Goal: Task Accomplishment & Management: Use online tool/utility

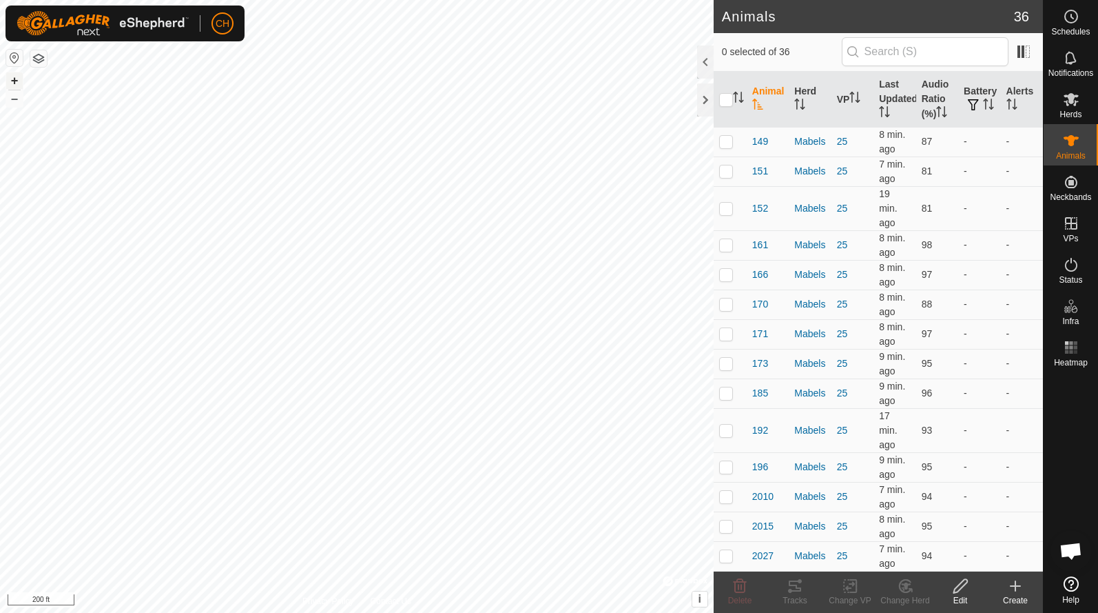
click at [15, 79] on button "+" at bounding box center [14, 80] width 17 height 17
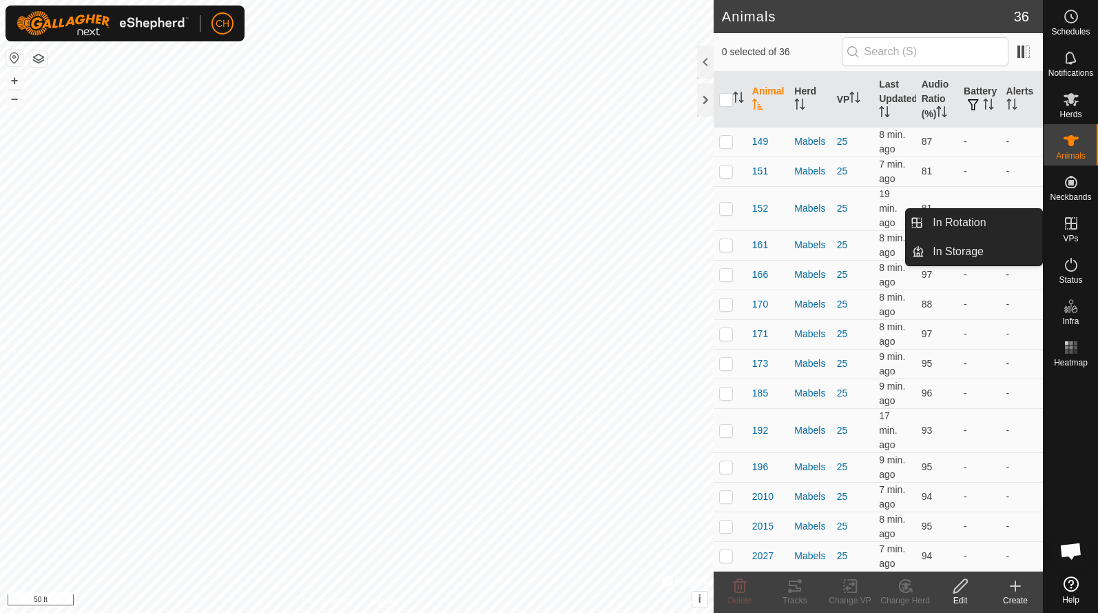
click at [1067, 233] on es-virtualpaddocks-svg-icon at bounding box center [1071, 223] width 25 height 22
click at [998, 231] on link "In Rotation" at bounding box center [984, 223] width 118 height 28
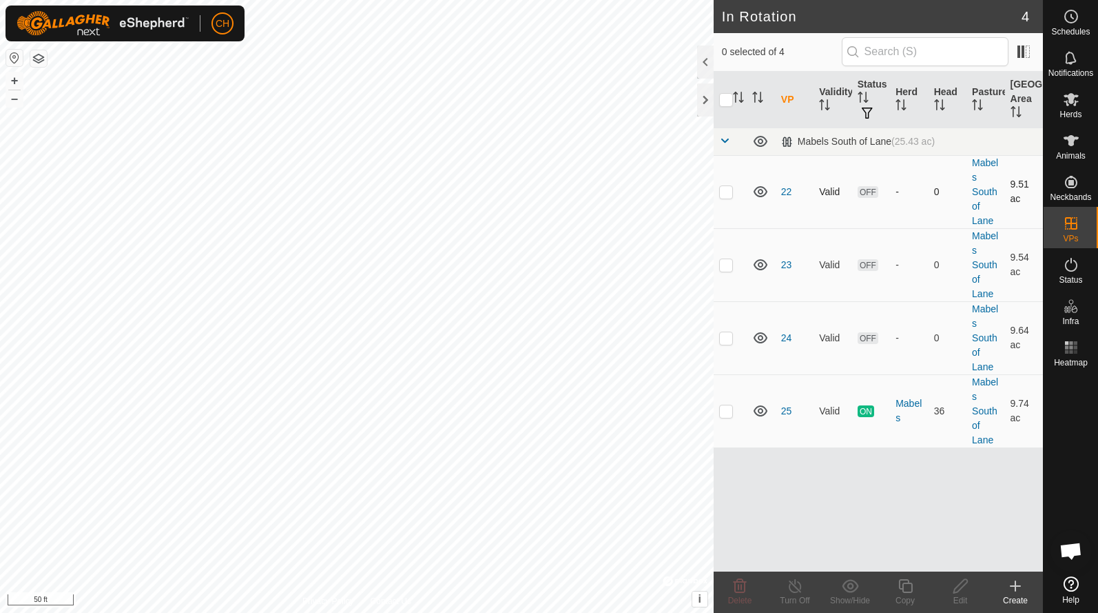
click at [730, 192] on p-checkbox at bounding box center [726, 191] width 14 height 11
checkbox input "true"
click at [728, 265] on p-checkbox at bounding box center [726, 264] width 14 height 11
checkbox input "true"
click at [729, 342] on p-checkbox at bounding box center [726, 337] width 14 height 11
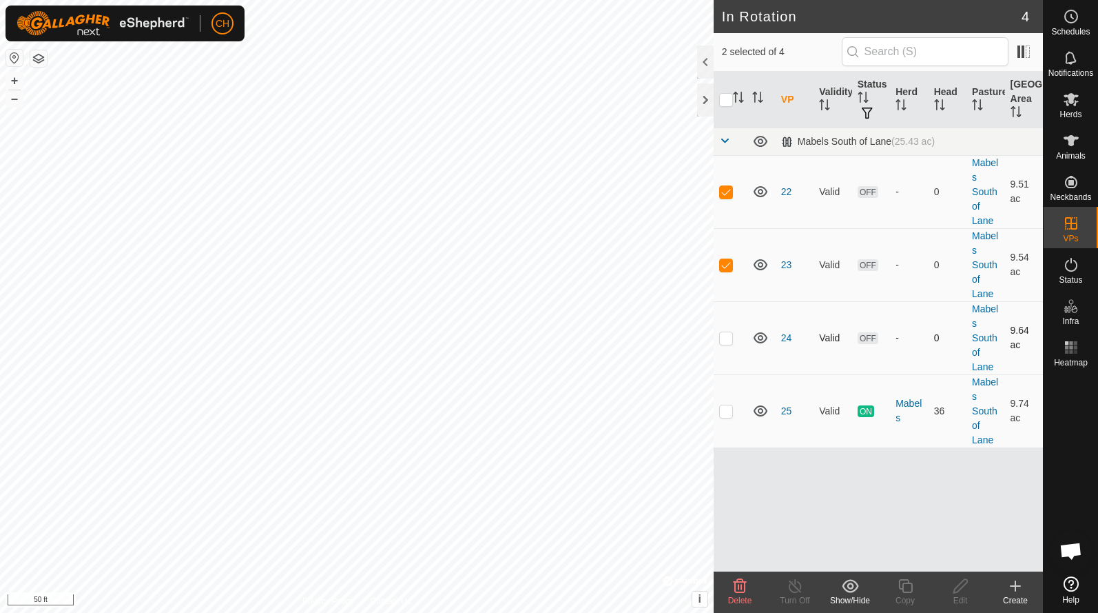
checkbox input "true"
click at [737, 597] on span "Delete" at bounding box center [740, 600] width 24 height 10
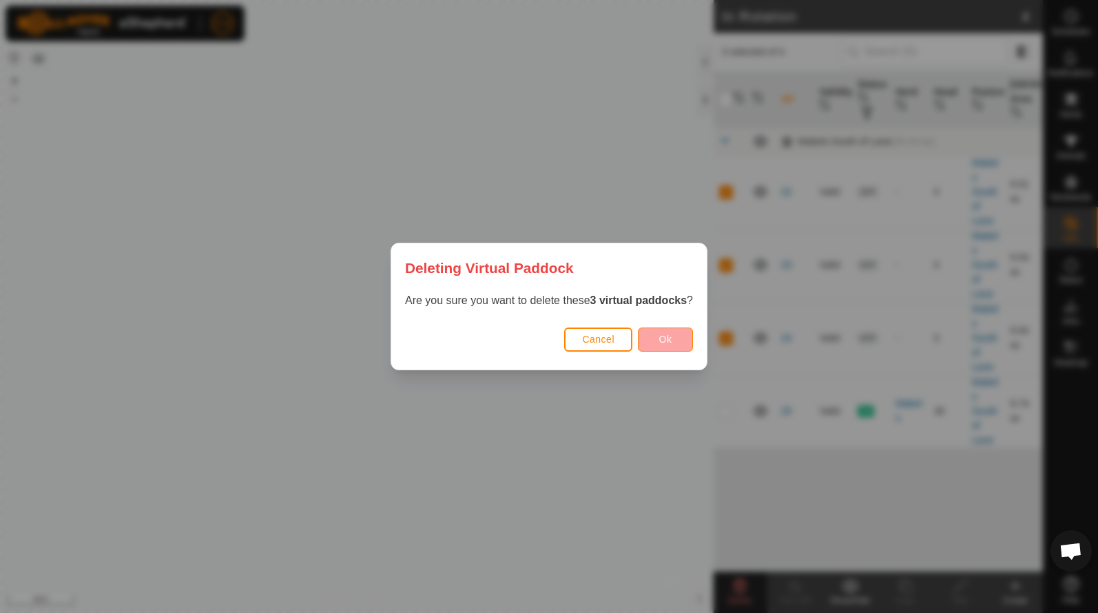
click at [674, 347] on button "Ok" at bounding box center [665, 339] width 55 height 24
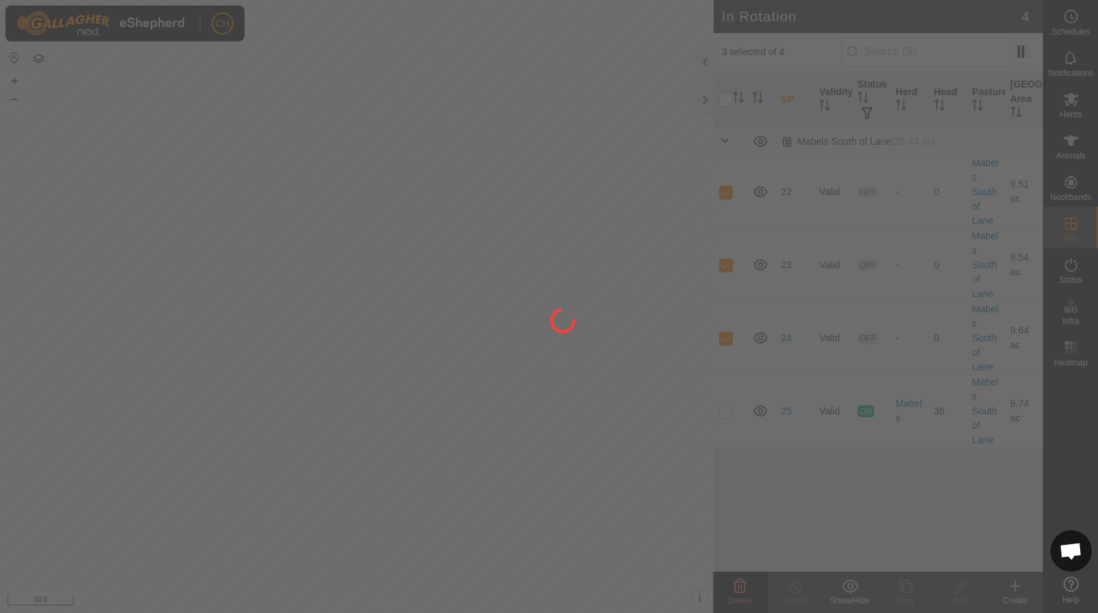
checkbox input "false"
checkbox input "true"
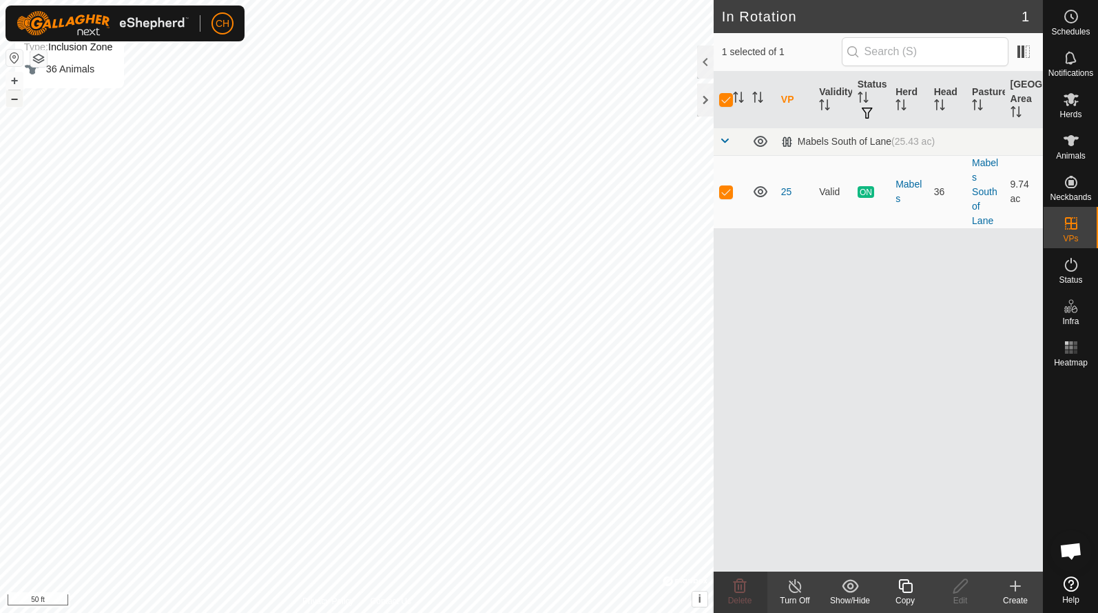
click at [13, 99] on button "–" at bounding box center [14, 98] width 17 height 17
click at [905, 593] on icon at bounding box center [905, 585] width 17 height 17
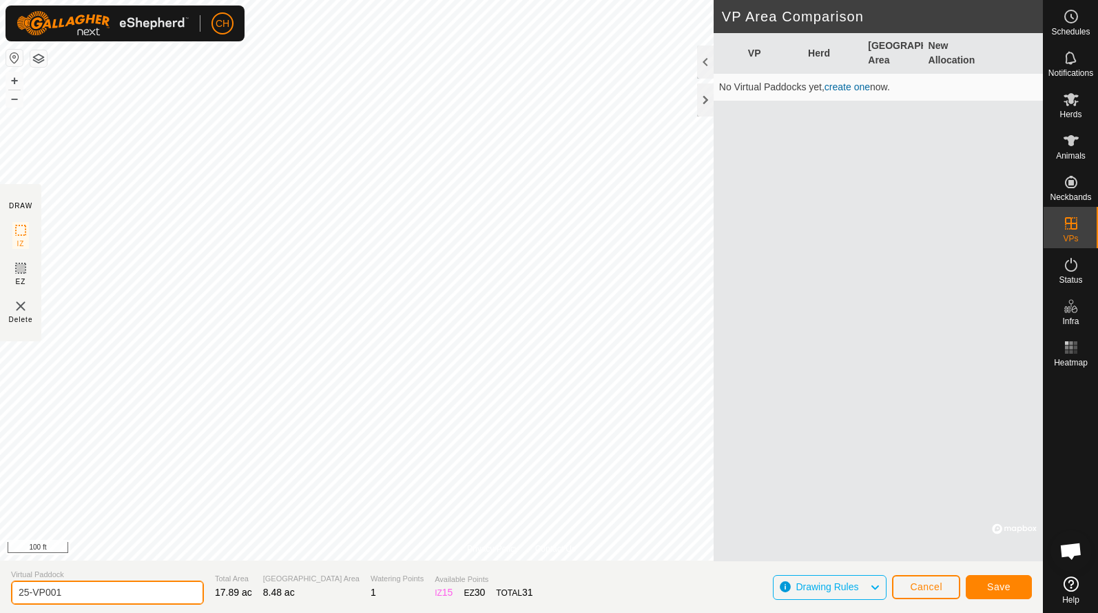
click at [70, 590] on input "25-VP001" at bounding box center [107, 592] width 193 height 24
type input "27"
click at [994, 584] on span "Save" at bounding box center [998, 586] width 23 height 11
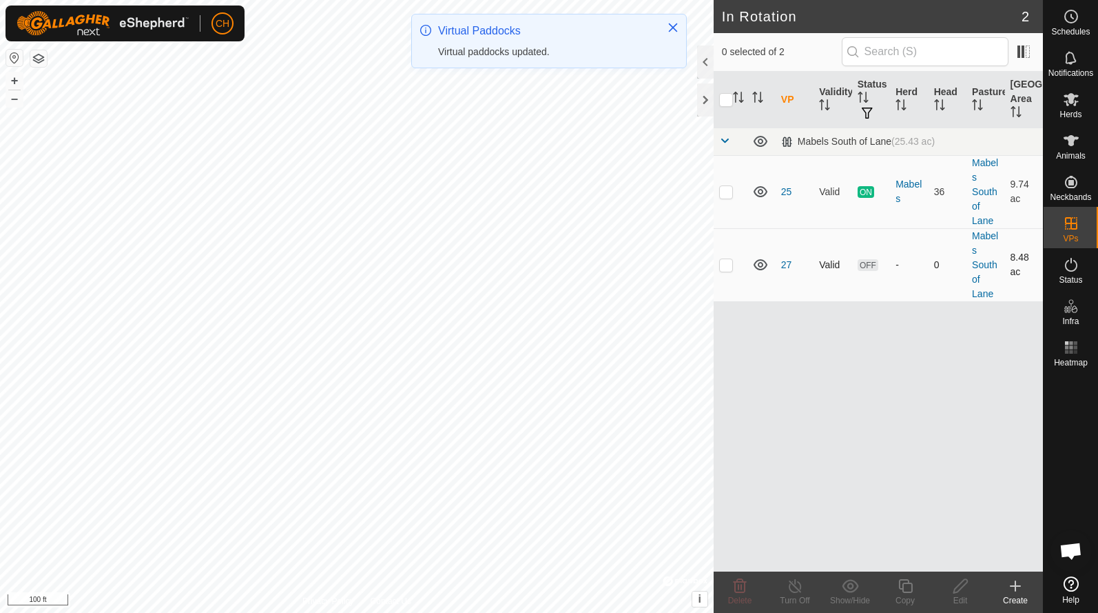
click at [729, 264] on p-checkbox at bounding box center [726, 264] width 14 height 11
checkbox input "true"
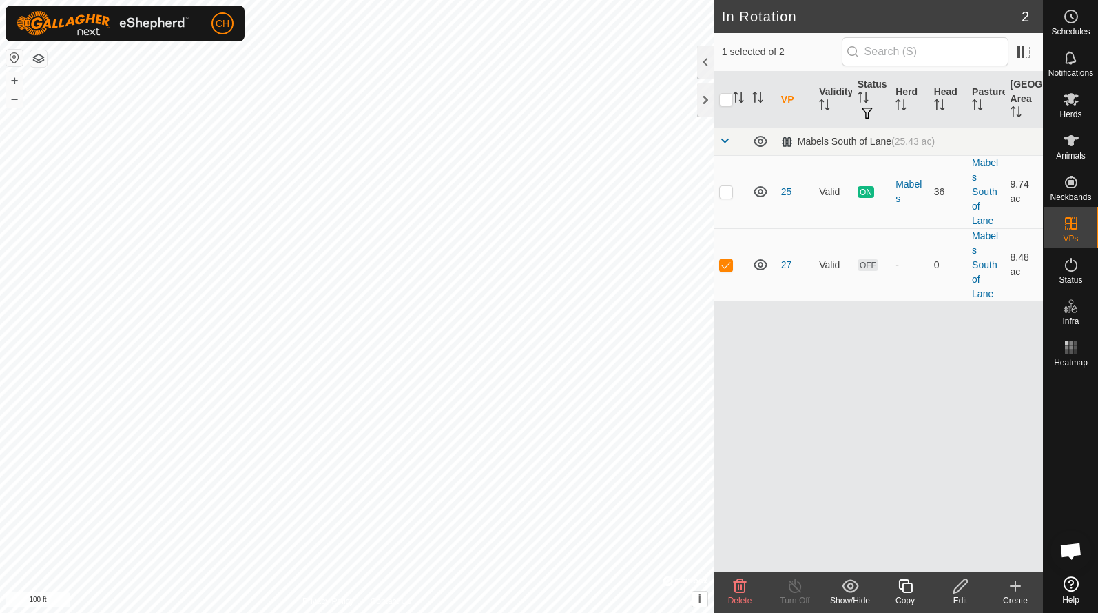
click at [908, 589] on icon at bounding box center [905, 585] width 17 height 17
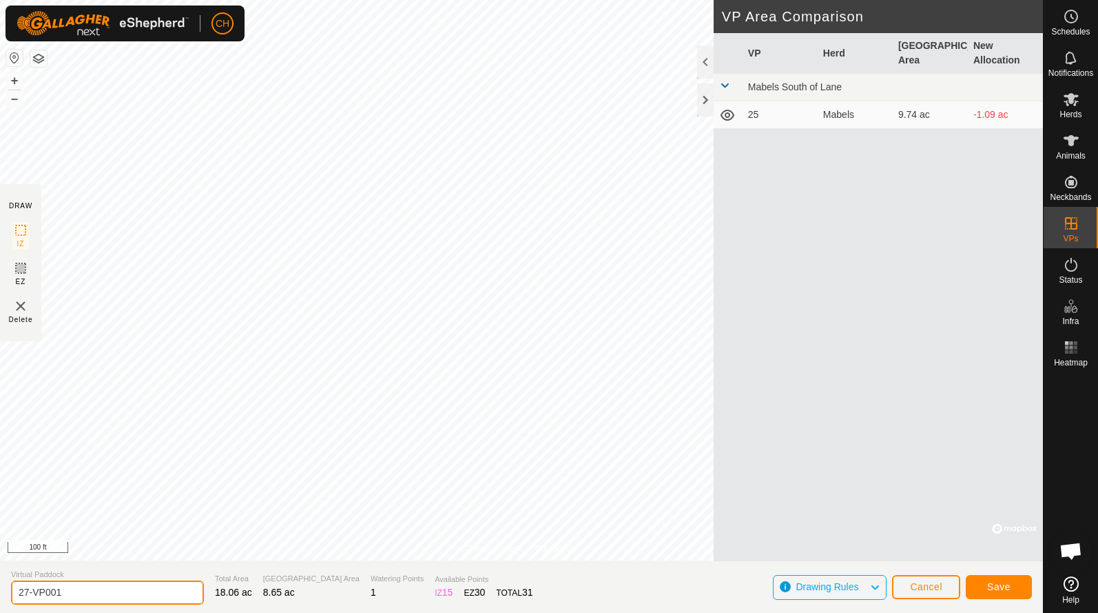
drag, startPoint x: 80, startPoint y: 593, endPoint x: 10, endPoint y: 594, distance: 69.6
click at [10, 594] on section "Virtual Paddock 27-VP001 Total Area 18.06 ac Grazing Area 8.65 ac Watering Poin…" at bounding box center [521, 586] width 1043 height 52
type input "28"
click at [987, 584] on span "Save" at bounding box center [998, 586] width 23 height 11
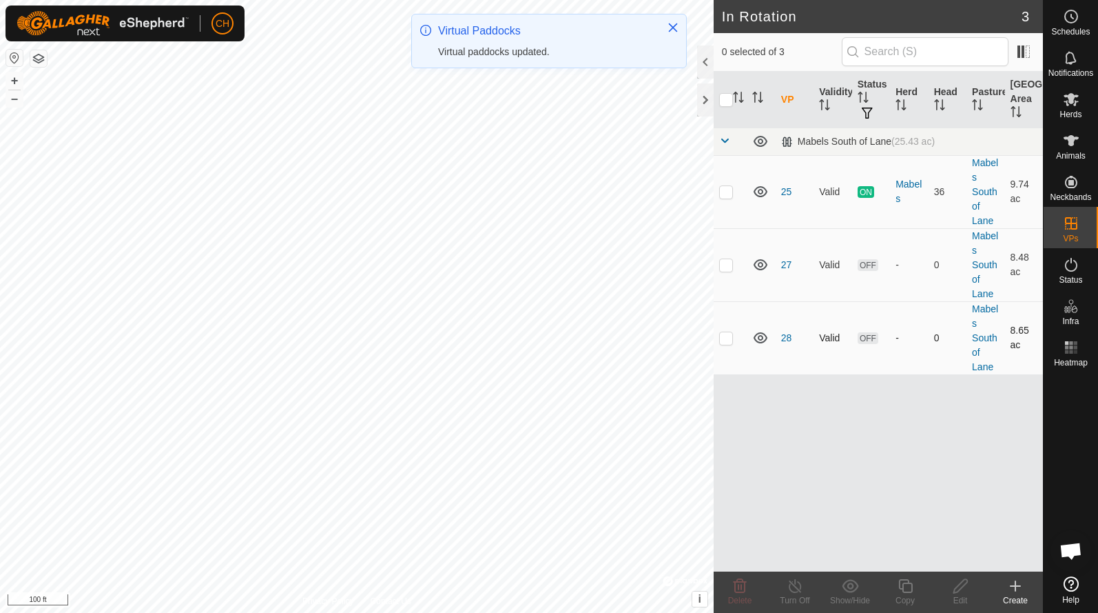
click at [730, 342] on p-checkbox at bounding box center [726, 337] width 14 height 11
checkbox input "true"
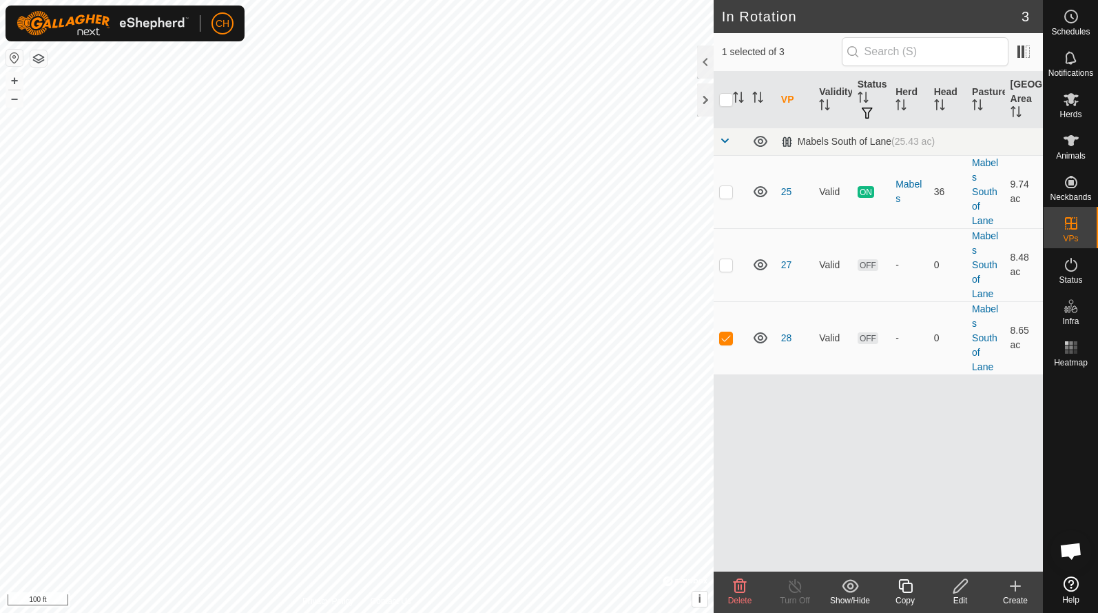
click at [958, 588] on icon at bounding box center [960, 585] width 17 height 17
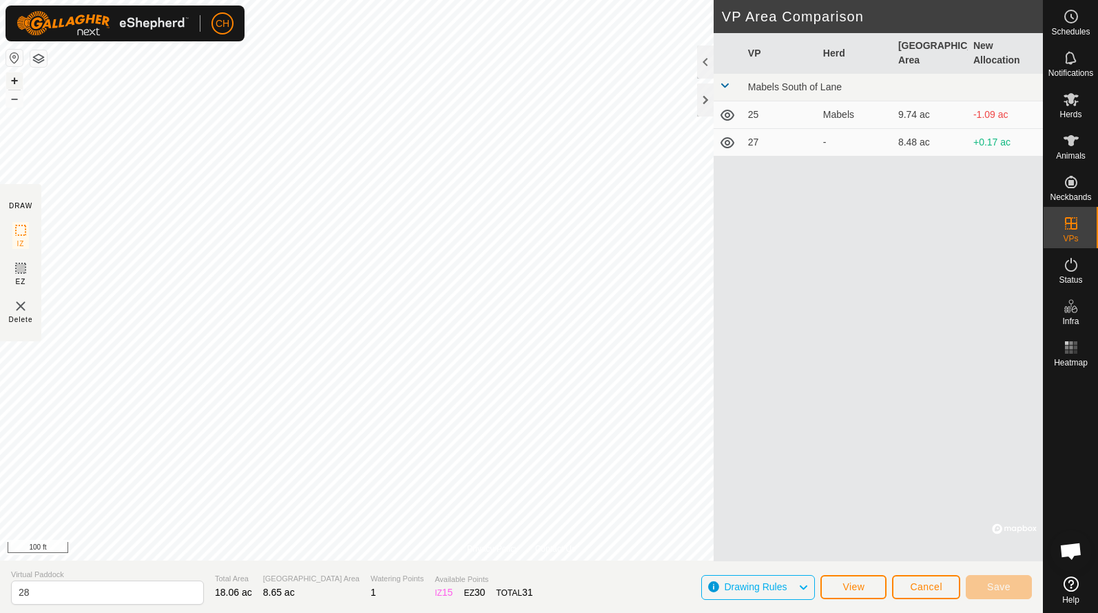
click at [21, 81] on button "+" at bounding box center [14, 80] width 17 height 17
click at [1016, 581] on button "Save" at bounding box center [999, 587] width 66 height 24
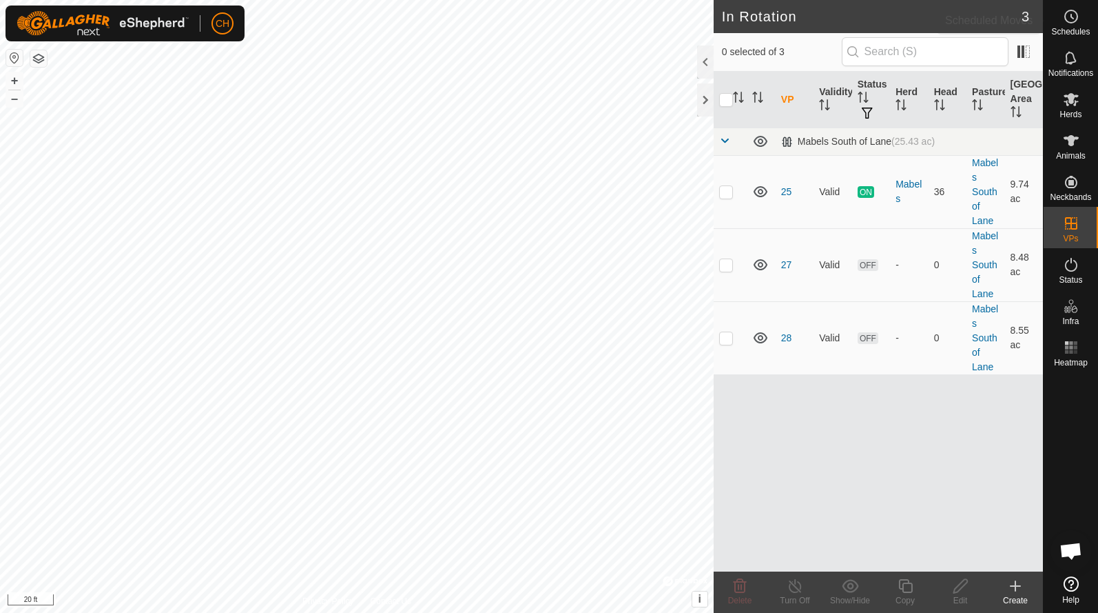
click at [1061, 3] on div "Schedules" at bounding box center [1071, 20] width 54 height 41
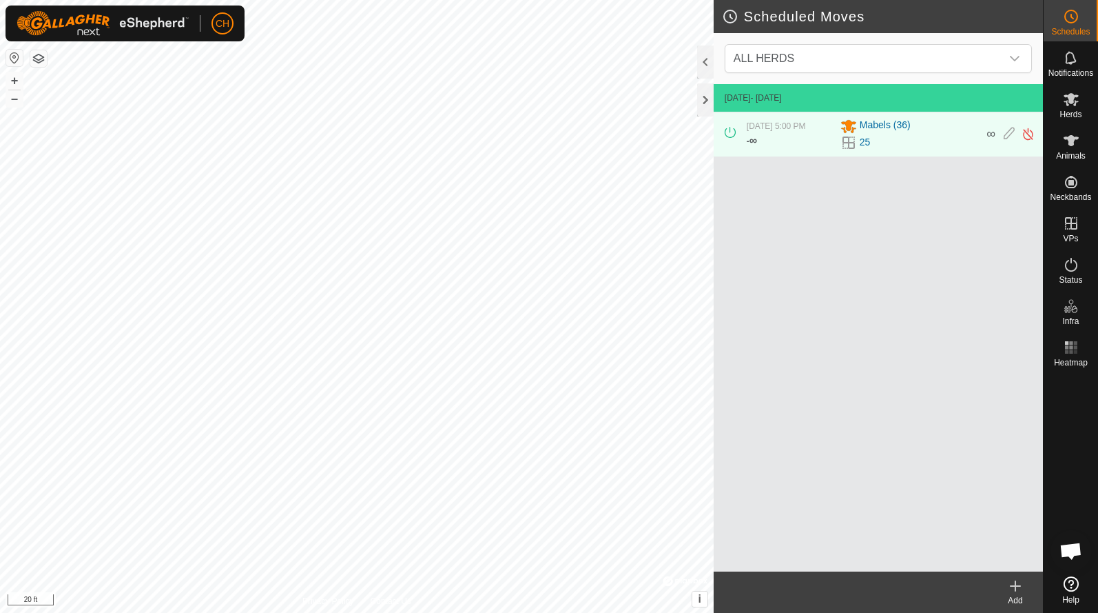
click at [1020, 586] on icon at bounding box center [1016, 586] width 10 height 0
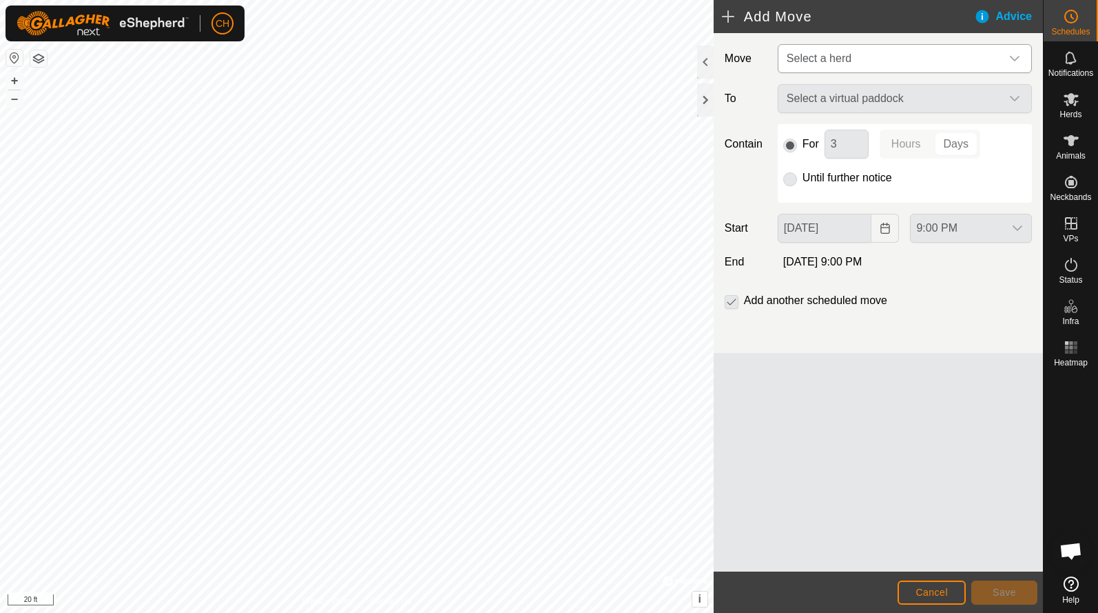
click at [869, 59] on span "Select a herd" at bounding box center [891, 59] width 220 height 28
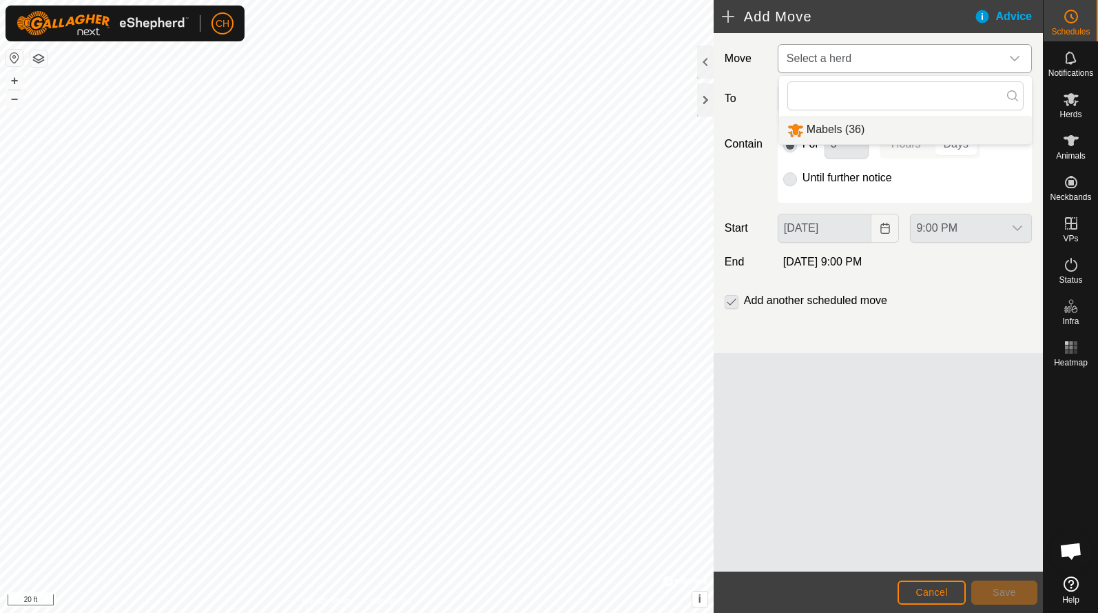
click at [847, 135] on li "Mabels (36)" at bounding box center [905, 130] width 253 height 28
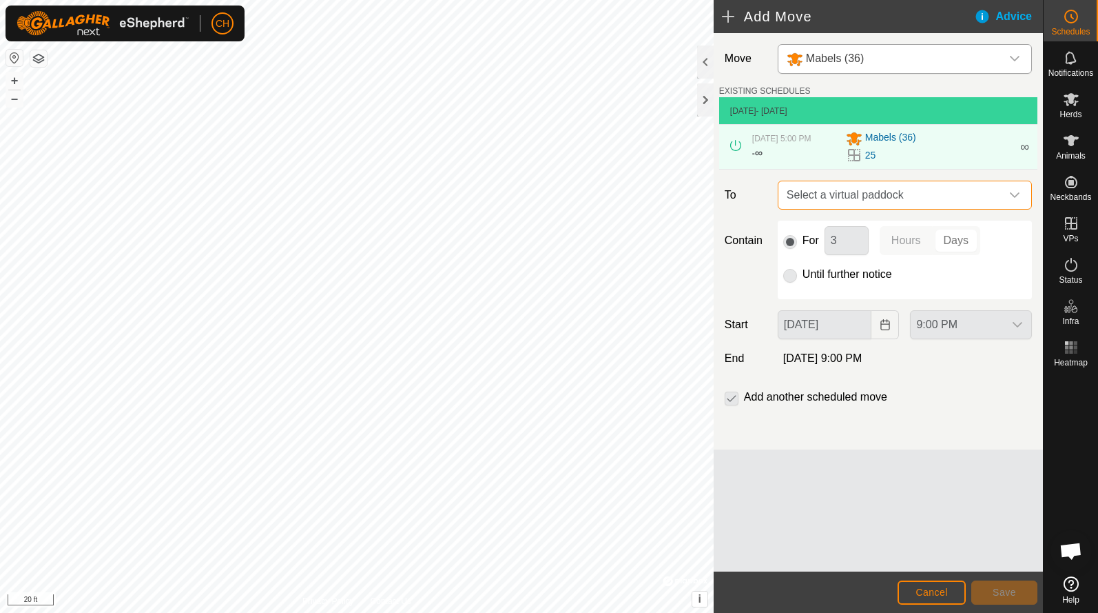
click at [876, 199] on span "Select a virtual paddock" at bounding box center [891, 195] width 220 height 28
click at [930, 205] on span "Select a virtual paddock" at bounding box center [891, 195] width 220 height 28
click at [827, 205] on span "Select a virtual paddock" at bounding box center [891, 195] width 220 height 28
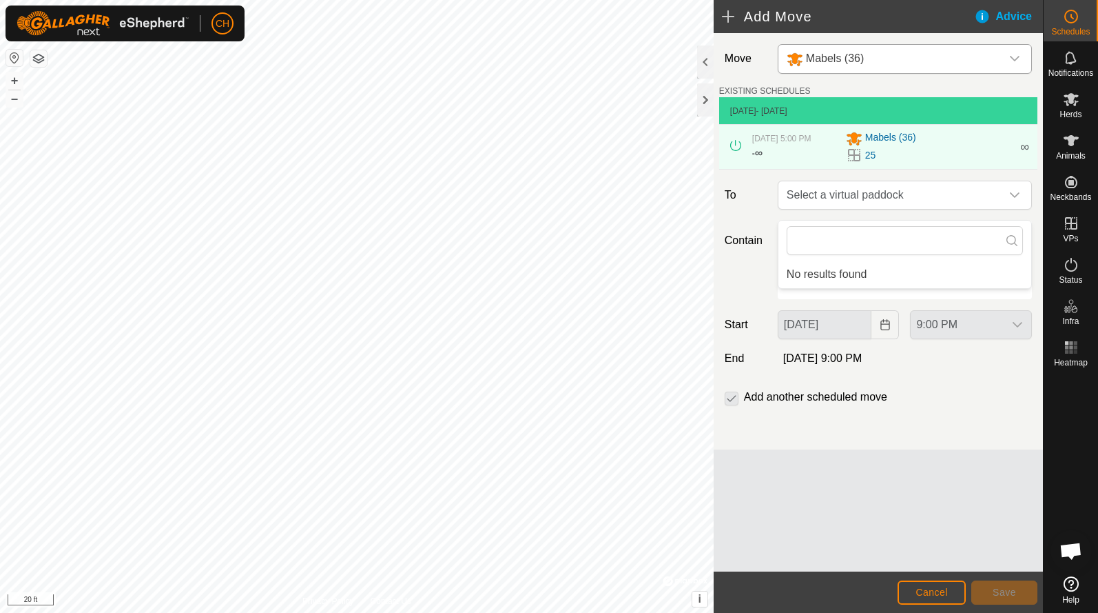
click at [900, 416] on div "Add another scheduled move" at bounding box center [878, 403] width 318 height 28
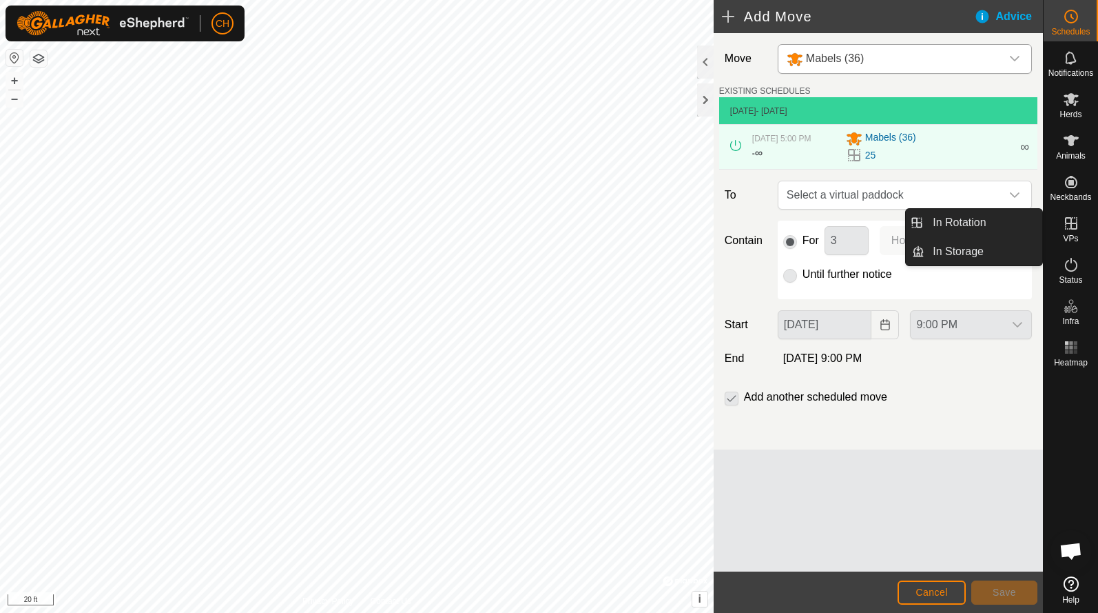
click at [1072, 227] on icon at bounding box center [1071, 223] width 17 height 17
click at [991, 228] on link "In Rotation" at bounding box center [984, 223] width 118 height 28
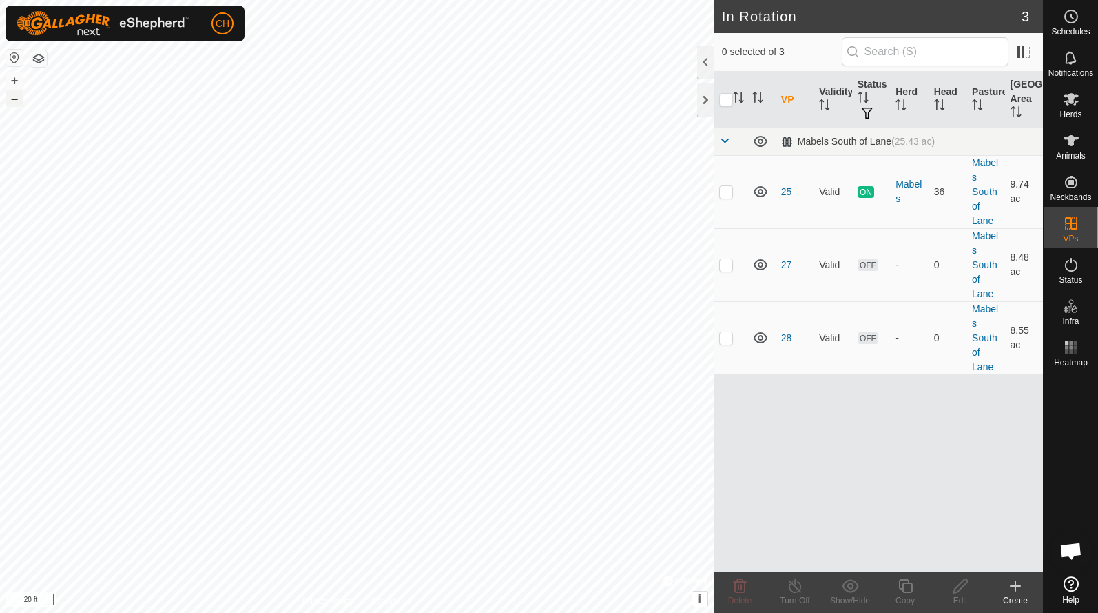
click at [13, 100] on button "–" at bounding box center [14, 98] width 17 height 17
click at [730, 342] on p-checkbox at bounding box center [726, 337] width 14 height 11
checkbox input "true"
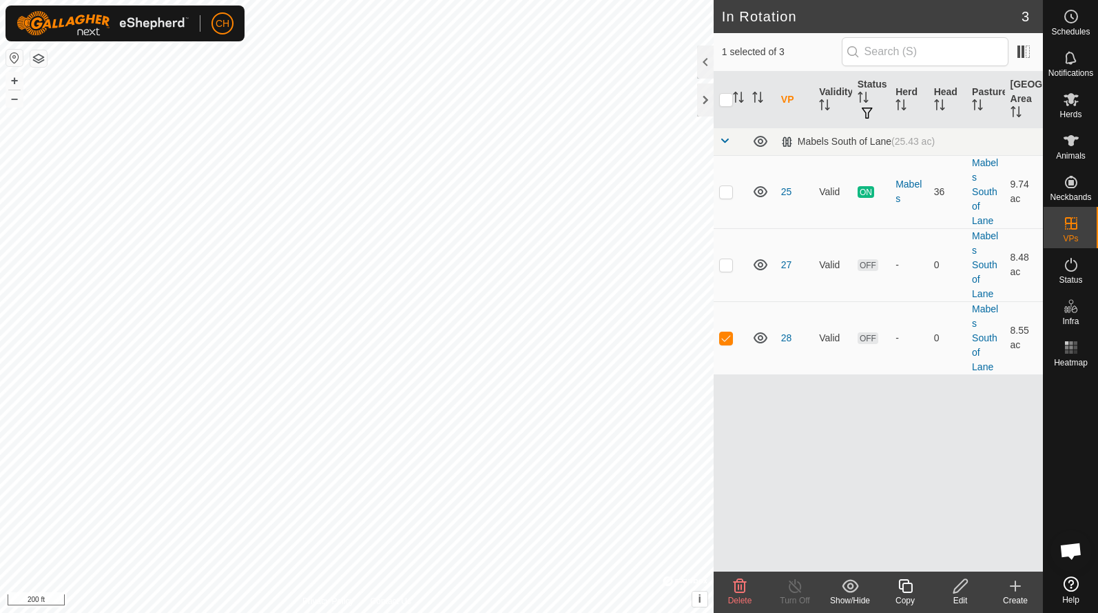
click at [907, 593] on icon at bounding box center [905, 585] width 17 height 17
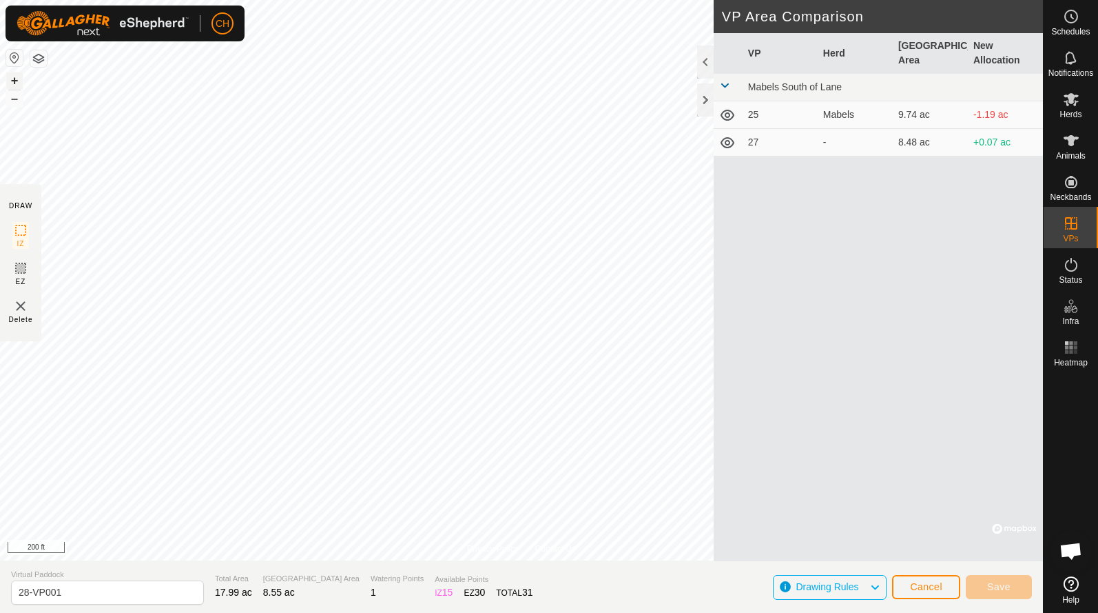
click at [17, 77] on button "+" at bounding box center [14, 80] width 17 height 17
drag, startPoint x: 114, startPoint y: 594, endPoint x: 6, endPoint y: 593, distance: 108.2
click at [6, 593] on section "Virtual Paddock 28-VP001 Total Area 18.01 ac Grazing Area 8.6 ac Watering Point…" at bounding box center [521, 586] width 1043 height 52
type input "29"
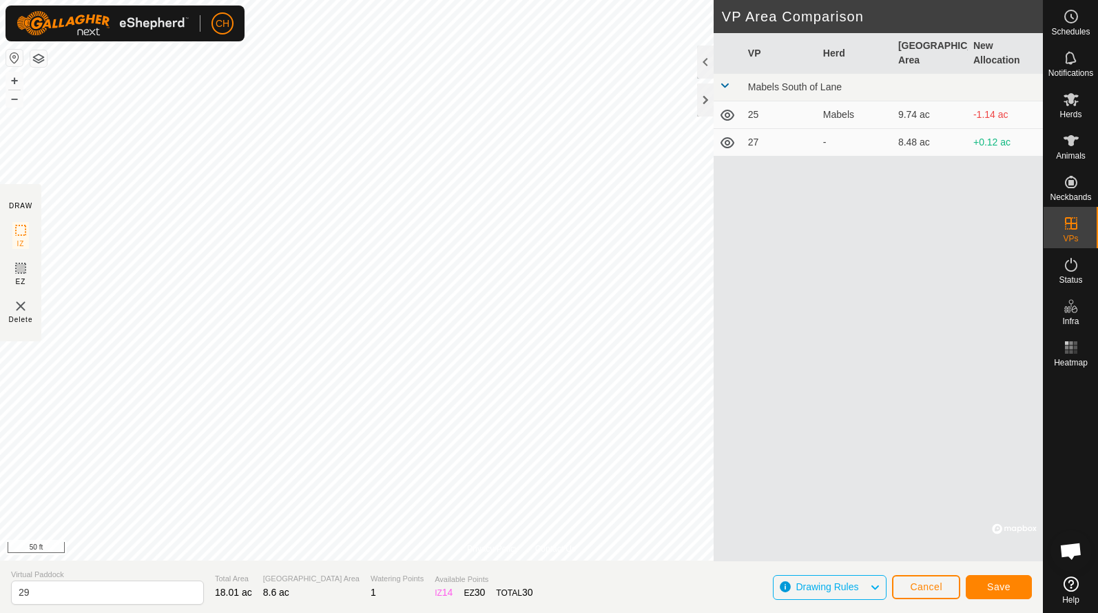
click at [841, 502] on div "VP Herd Grazing Area New Allocation Mabels South of Lane 25 Mabels 9.74 ac -1.1…" at bounding box center [878, 297] width 329 height 528
click at [991, 576] on button "Save" at bounding box center [999, 587] width 66 height 24
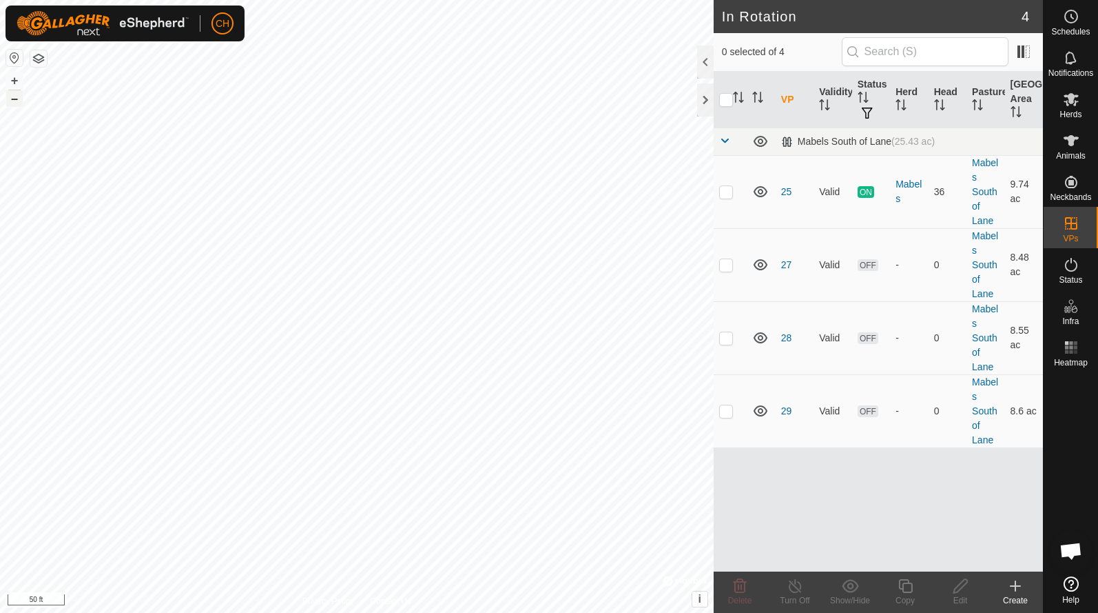
click at [14, 101] on button "–" at bounding box center [14, 98] width 17 height 17
